Goal: Task Accomplishment & Management: Manage account settings

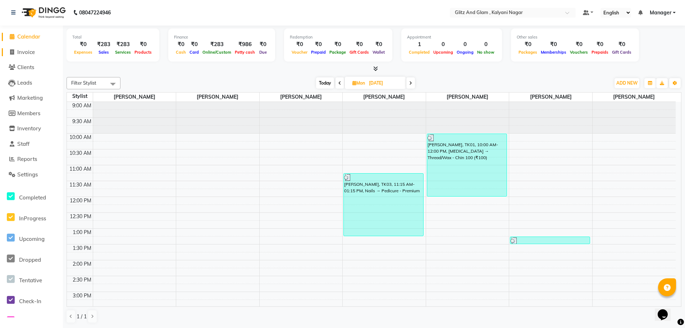
click at [24, 54] on span "Invoice" at bounding box center [26, 52] width 18 height 7
select select "7347"
select select "service"
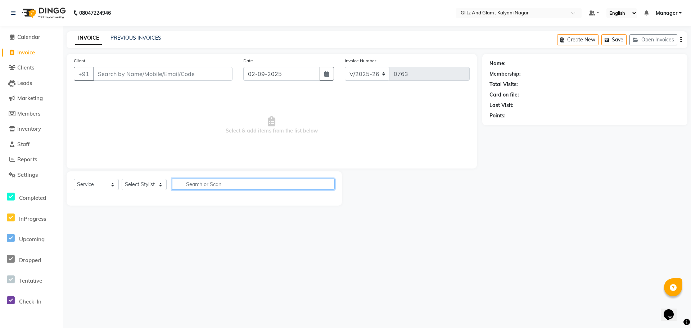
click at [190, 188] on input "text" at bounding box center [253, 183] width 163 height 11
type input "clea"
click at [151, 183] on select "Select Stylist [PERSON_NAME] [PERSON_NAME] [PERSON_NAME] [PERSON_NAME] [PERSON_…" at bounding box center [144, 184] width 45 height 11
select select "65933"
click at [122, 179] on select "Select Stylist [PERSON_NAME] [PERSON_NAME] [PERSON_NAME] [PERSON_NAME] [PERSON_…" at bounding box center [144, 184] width 45 height 11
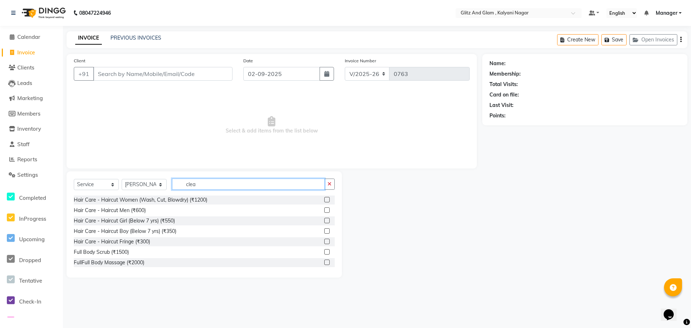
click at [223, 180] on input "clea" at bounding box center [248, 183] width 153 height 11
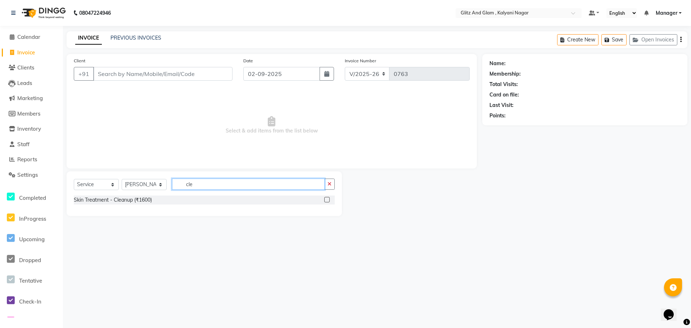
type input "cle"
click at [329, 200] on label at bounding box center [326, 199] width 5 height 5
click at [329, 200] on input "checkbox" at bounding box center [326, 200] width 5 height 5
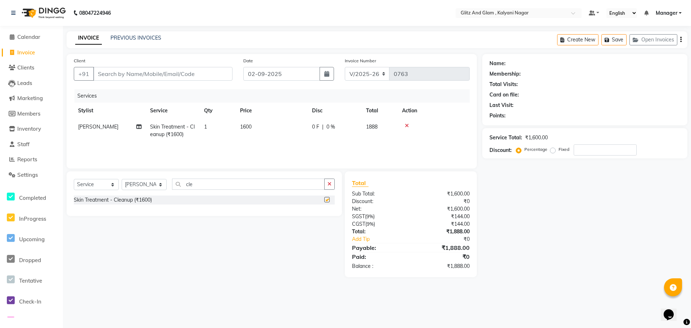
checkbox input "false"
click at [201, 189] on input "cle" at bounding box center [248, 183] width 153 height 11
type input "c"
type input "eye"
click at [327, 201] on label at bounding box center [326, 199] width 5 height 5
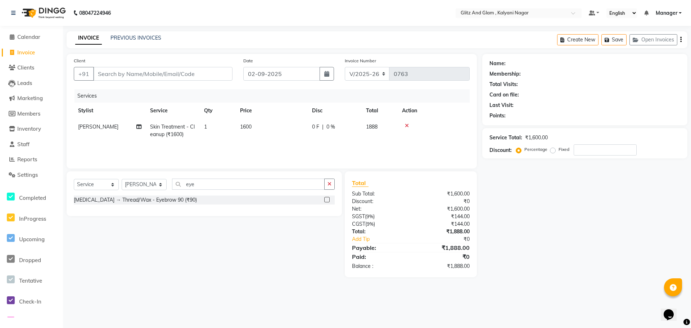
click at [327, 201] on input "checkbox" at bounding box center [326, 200] width 5 height 5
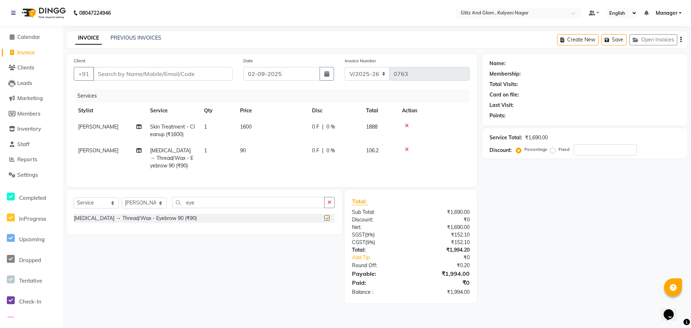
checkbox input "false"
click at [209, 149] on td "1" at bounding box center [218, 157] width 36 height 31
select select "65933"
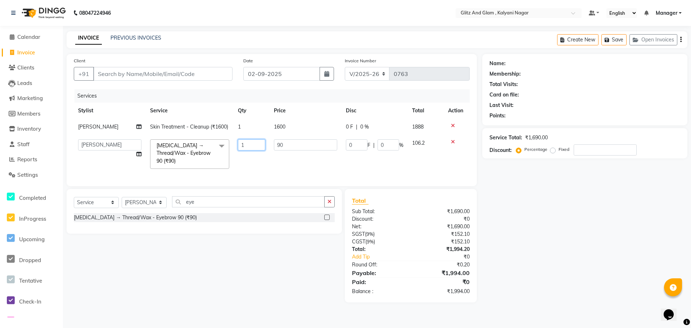
click at [244, 145] on input "1" at bounding box center [251, 144] width 27 height 11
type input "2"
click at [568, 231] on div "Name: Membership: Total Visits: Card on file: Last Visit: Points: Service Total…" at bounding box center [587, 178] width 210 height 248
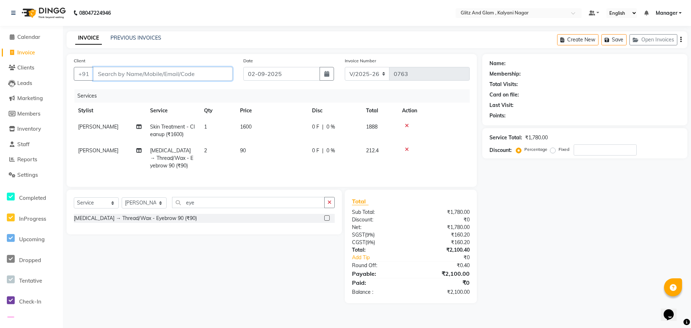
click at [130, 74] on input "Client" at bounding box center [162, 74] width 139 height 14
type input "r"
type input "0"
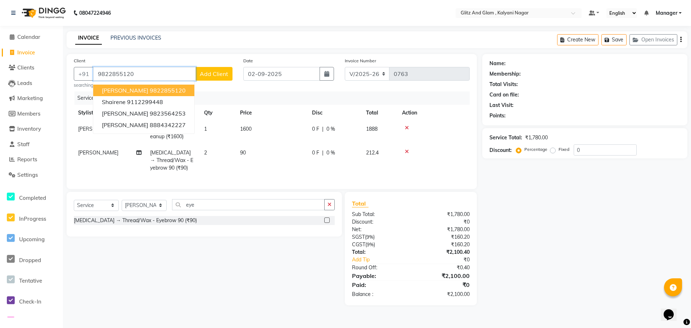
type input "9822855120"
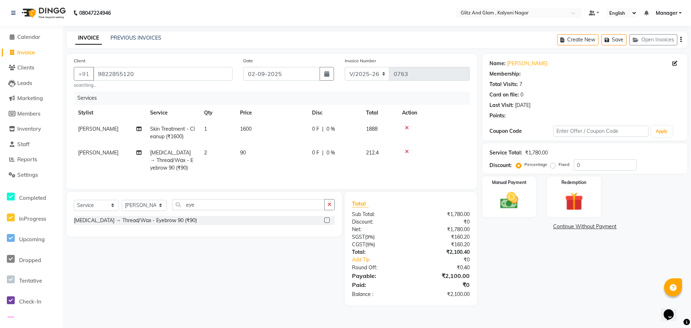
select select "1: Object"
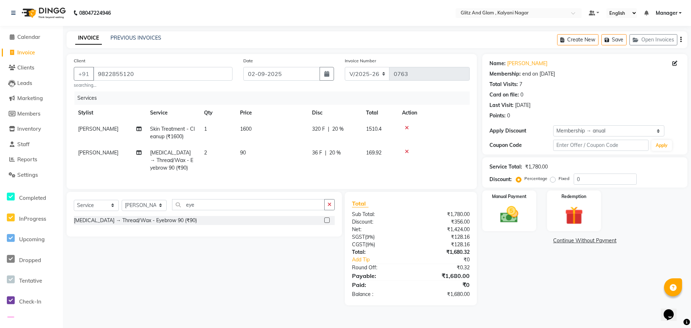
type input "20"
click at [196, 155] on td "Skin Care → Thread/Wax - Eyebrow 90 (₹90)" at bounding box center [173, 160] width 54 height 31
select select "65933"
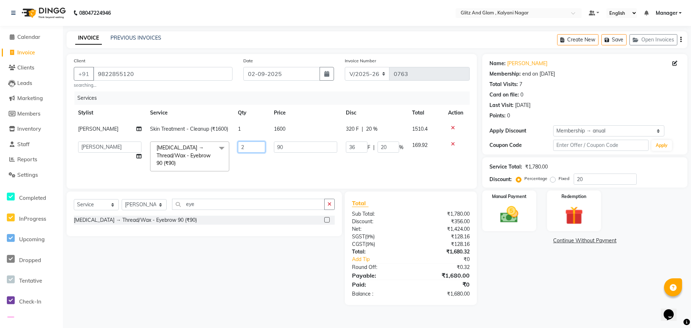
click at [254, 150] on input "2" at bounding box center [251, 146] width 27 height 11
type input "4"
click at [587, 279] on div "Name: Renu Aswani Membership: end on 08-06-2026 Total Visits: 7 Card on file: 0…" at bounding box center [587, 179] width 210 height 251
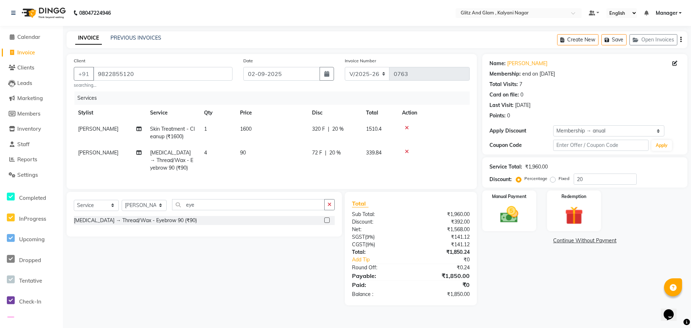
click at [212, 157] on td "4" at bounding box center [218, 160] width 36 height 31
select select "65933"
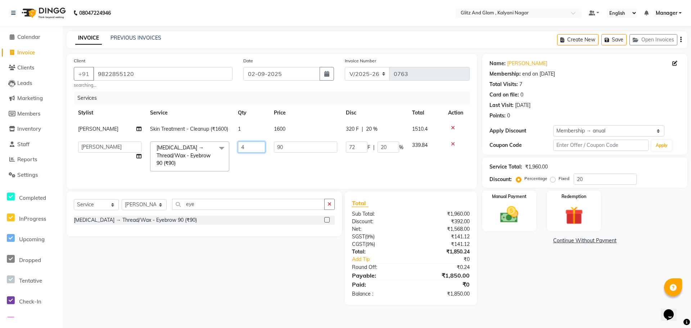
click at [245, 147] on input "4" at bounding box center [251, 146] width 27 height 11
type input "3"
click at [588, 301] on div "Name: Renu Aswani Membership: end on 08-06-2026 Total Visits: 7 Card on file: 0…" at bounding box center [587, 179] width 210 height 251
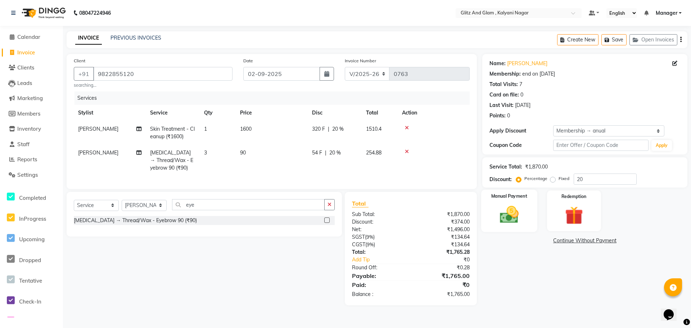
drag, startPoint x: 0, startPoint y: 0, endPoint x: 489, endPoint y: 222, distance: 537.1
click at [489, 222] on div "Manual Payment" at bounding box center [509, 211] width 56 height 42
click at [562, 241] on span "CARD" at bounding box center [563, 241] width 15 height 8
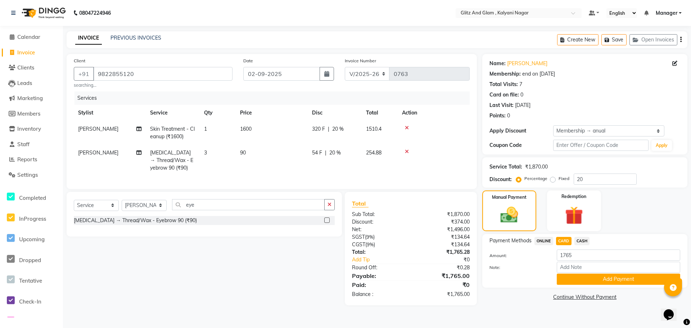
click at [580, 242] on span "CASH" at bounding box center [581, 241] width 15 height 8
click at [576, 280] on button "Add Payment" at bounding box center [618, 278] width 123 height 11
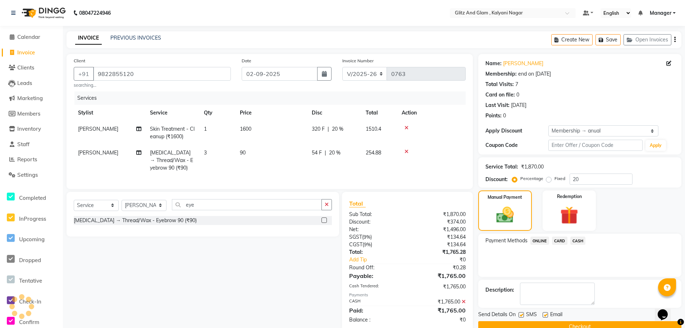
click at [632, 325] on button "Checkout" at bounding box center [580, 326] width 203 height 11
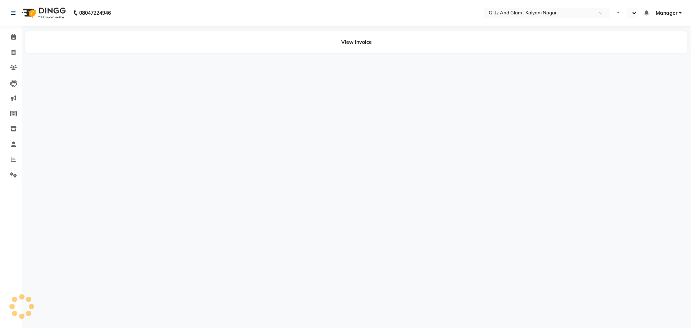
select select "en"
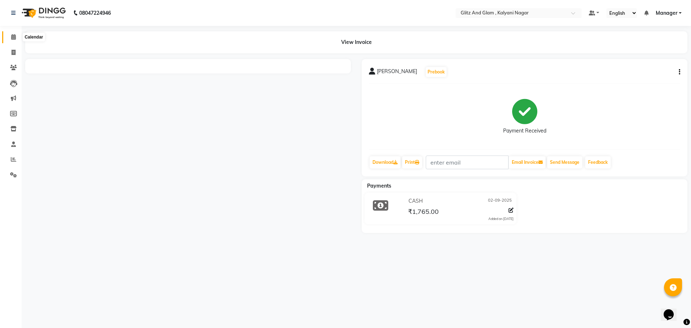
click at [14, 38] on icon at bounding box center [13, 36] width 5 height 5
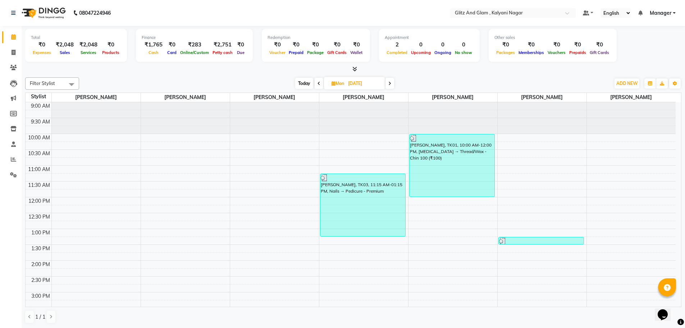
scroll to position [207, 0]
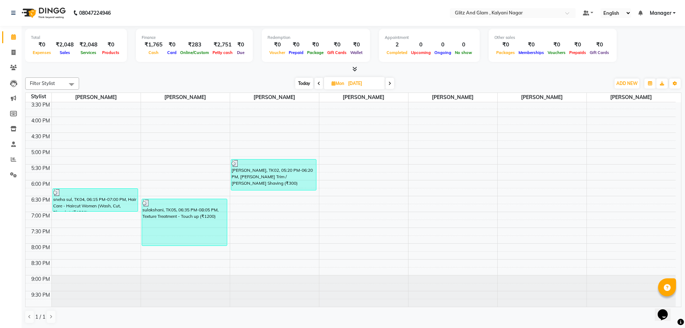
click at [389, 81] on icon at bounding box center [390, 83] width 3 height 4
type input "02-09-2025"
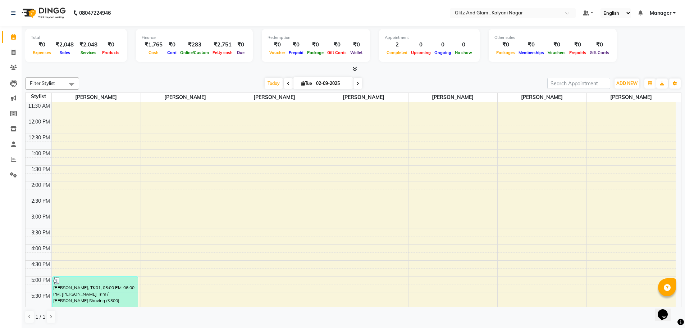
scroll to position [207, 0]
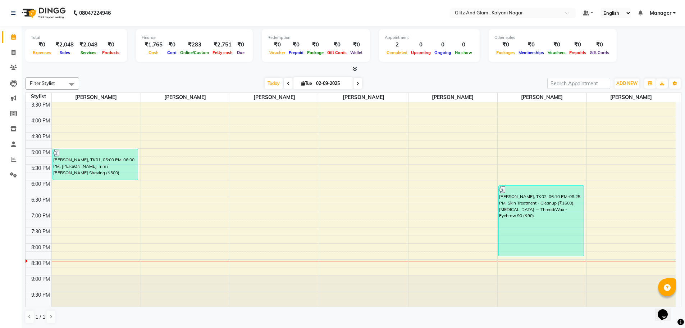
click at [150, 139] on div "9:00 AM 9:30 AM 10:00 AM 10:30 AM 11:00 AM 11:30 AM 12:00 PM 12:30 PM 1:00 PM 1…" at bounding box center [351, 100] width 650 height 411
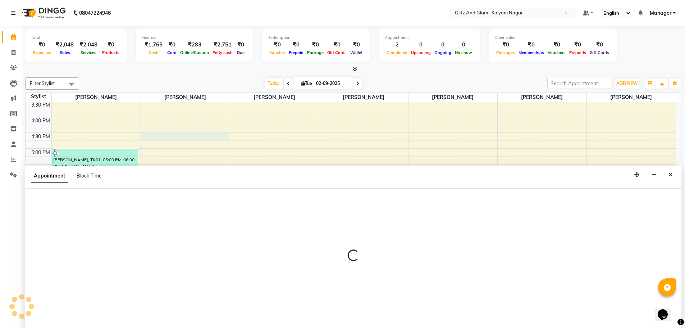
select select "65894"
select select "tentative"
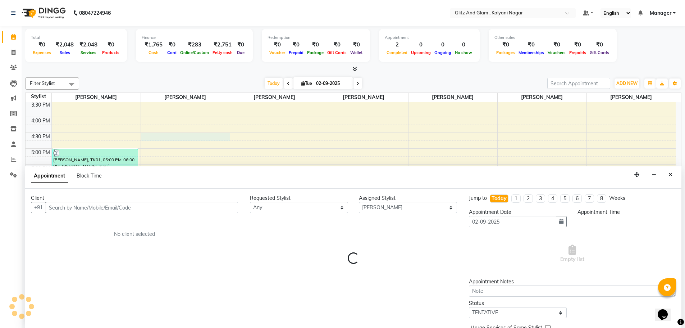
scroll to position [0, 0]
select select "990"
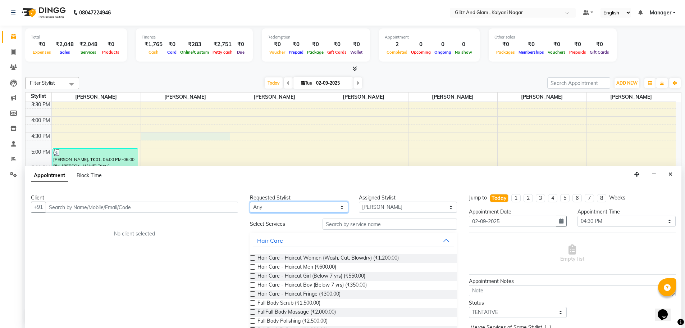
click at [301, 205] on select "Any [PERSON_NAME] [PERSON_NAME] [PERSON_NAME] [PERSON_NAME] [PERSON_NAME] [PERS…" at bounding box center [299, 206] width 98 height 11
select select "65893"
click at [250, 201] on select "Any ARCHANA GAWALI Ashirwad Sapkal Bharati Dalvi Harshal Dalavi Kunal Raut Nila…" at bounding box center [299, 206] width 98 height 11
select select "65893"
click at [250, 267] on label at bounding box center [252, 266] width 5 height 5
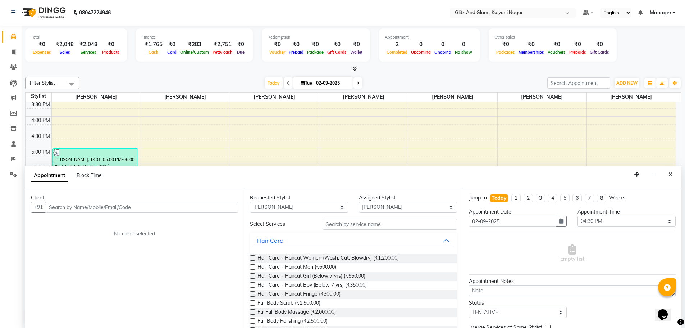
click at [250, 267] on input "checkbox" at bounding box center [252, 267] width 5 height 5
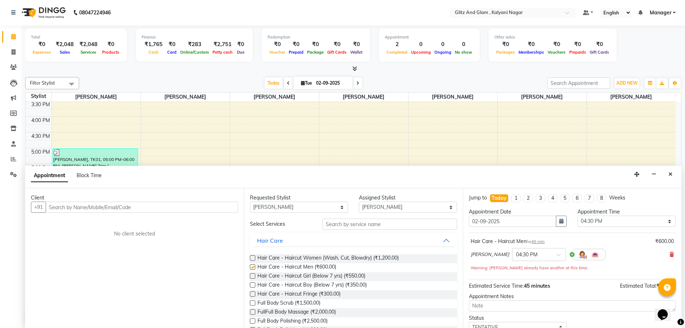
checkbox input "false"
click at [670, 173] on icon "Close" at bounding box center [671, 174] width 4 height 5
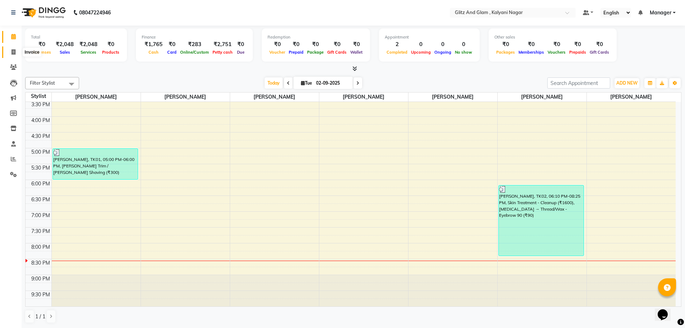
click at [13, 49] on icon at bounding box center [14, 51] width 4 height 5
select select "7347"
select select "service"
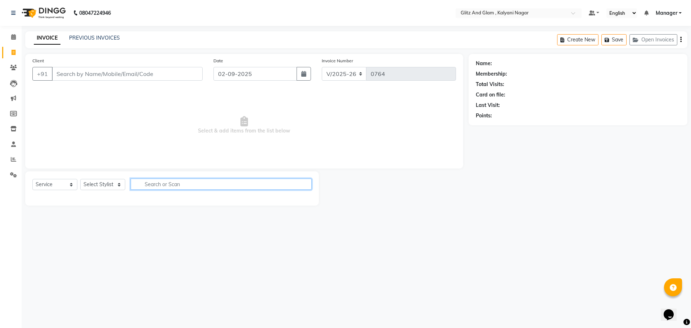
click at [179, 182] on input "text" at bounding box center [221, 183] width 181 height 11
click at [81, 185] on select "Select Stylist ARCHANA GAWALI Ashirwad Sapkal Bharati Dalvi Harshal Dalavi Kuna…" at bounding box center [102, 184] width 45 height 11
select select "65893"
click at [80, 179] on select "Select Stylist ARCHANA GAWALI Ashirwad Sapkal Bharati Dalvi Harshal Dalavi Kuna…" at bounding box center [102, 184] width 45 height 11
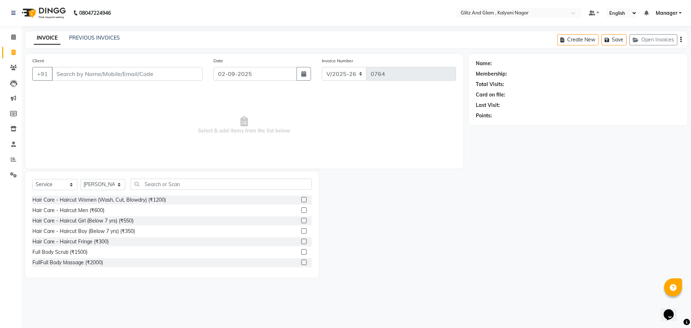
click at [301, 210] on label at bounding box center [303, 209] width 5 height 5
click at [301, 210] on input "checkbox" at bounding box center [303, 210] width 5 height 5
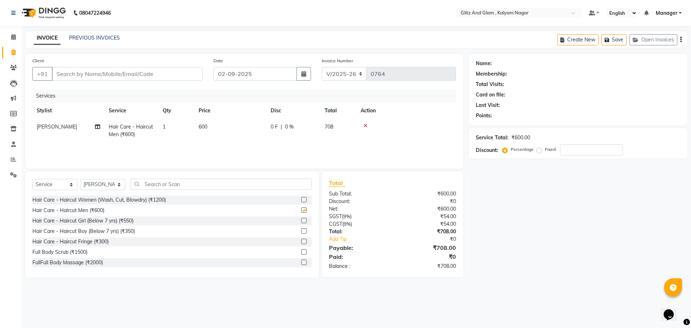
checkbox input "false"
click at [238, 185] on input "text" at bounding box center [221, 183] width 181 height 11
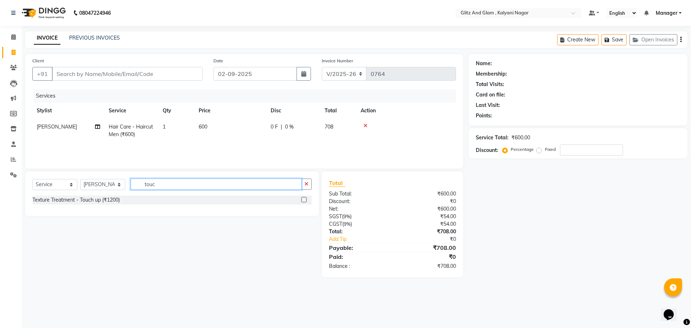
type input "touc"
click at [304, 200] on label at bounding box center [303, 199] width 5 height 5
click at [304, 200] on input "checkbox" at bounding box center [303, 200] width 5 height 5
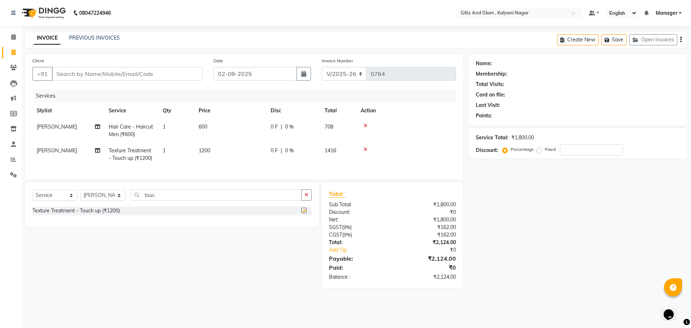
checkbox input "false"
click at [13, 159] on icon at bounding box center [13, 159] width 5 height 5
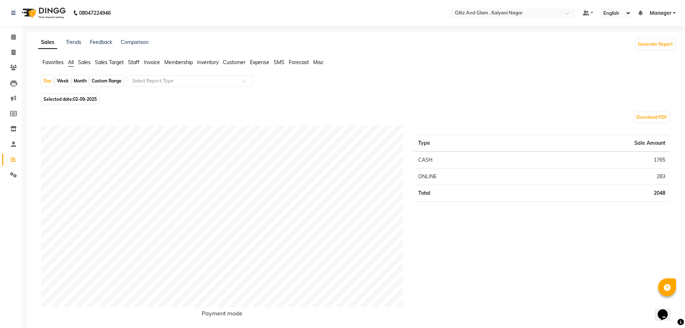
click at [82, 80] on div "Month" at bounding box center [80, 81] width 17 height 10
select select "9"
select select "2025"
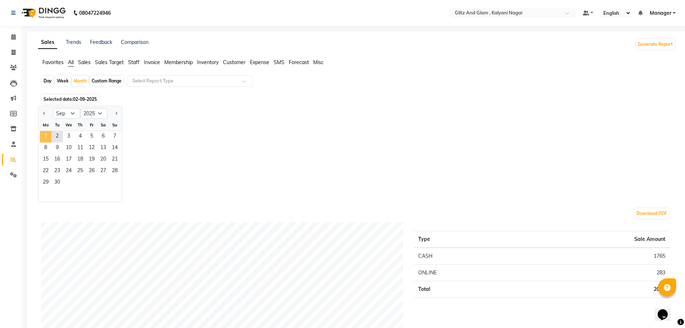
click at [49, 133] on span "1" at bounding box center [46, 137] width 12 height 12
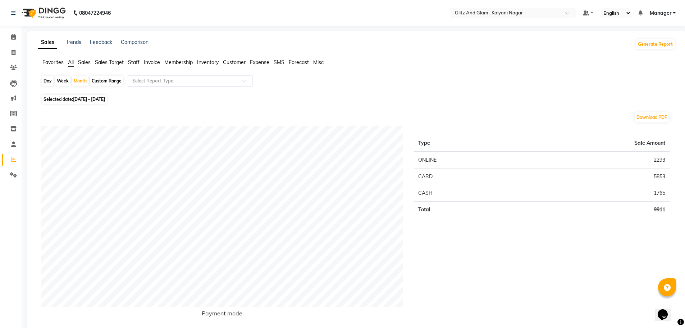
click at [47, 78] on div "Day" at bounding box center [48, 81] width 12 height 10
select select "9"
select select "2025"
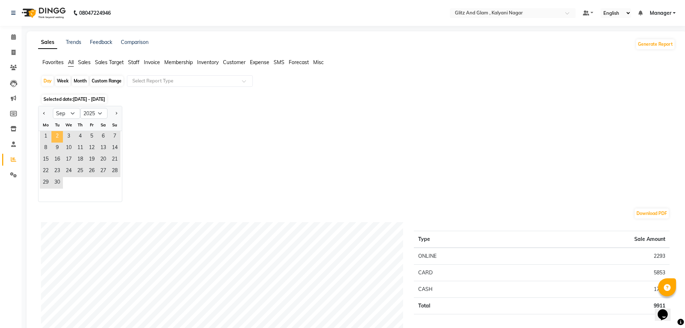
click at [57, 135] on span "2" at bounding box center [57, 137] width 12 height 12
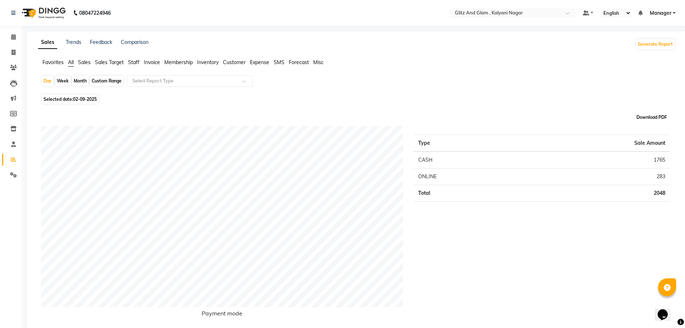
click at [654, 115] on button "Download PDF" at bounding box center [652, 117] width 34 height 10
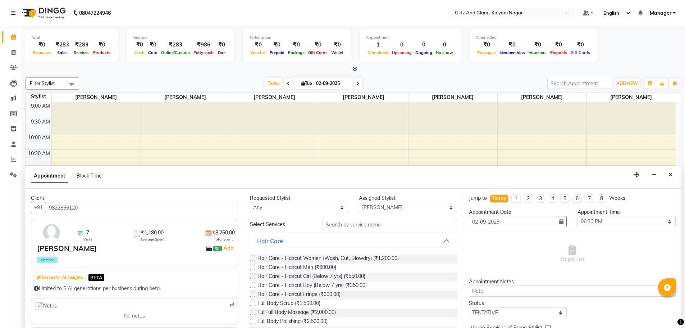
select select "65894"
select select "1110"
select select "tentative"
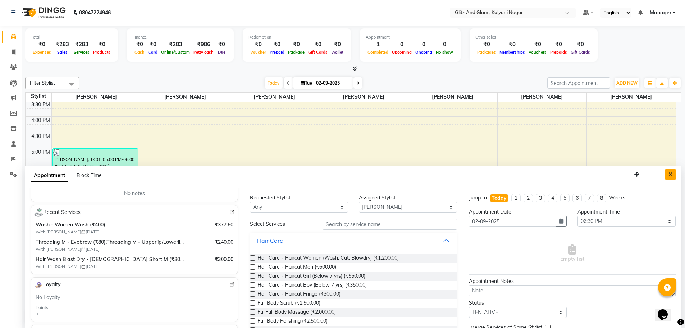
click at [666, 171] on button "Close" at bounding box center [671, 174] width 10 height 11
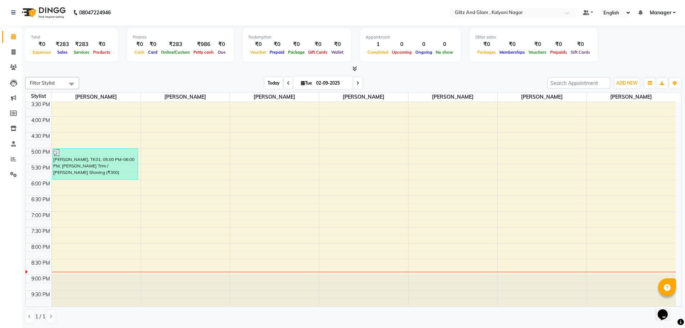
click at [276, 81] on span "Today" at bounding box center [274, 82] width 18 height 11
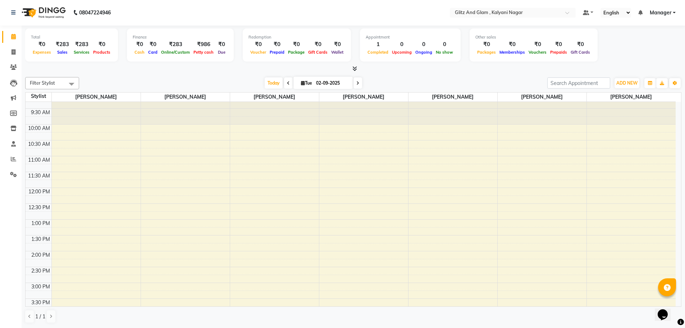
scroll to position [207, 0]
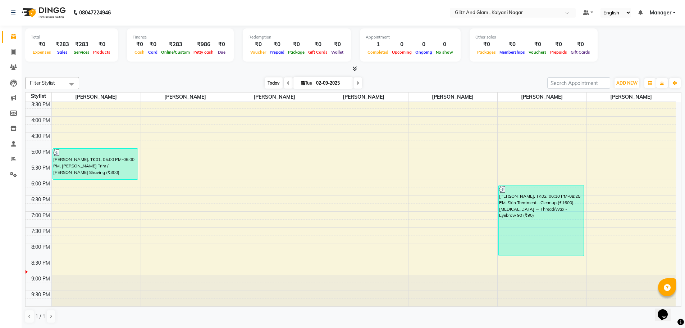
click at [273, 83] on span "Today" at bounding box center [274, 82] width 18 height 11
select select "service"
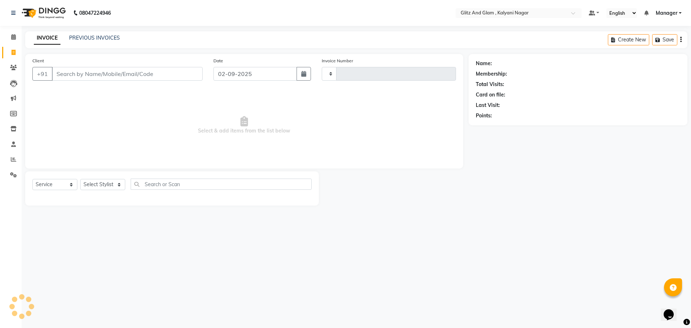
type input "0764"
select select "7347"
select select "service"
